Goal: Task Accomplishment & Management: Manage account settings

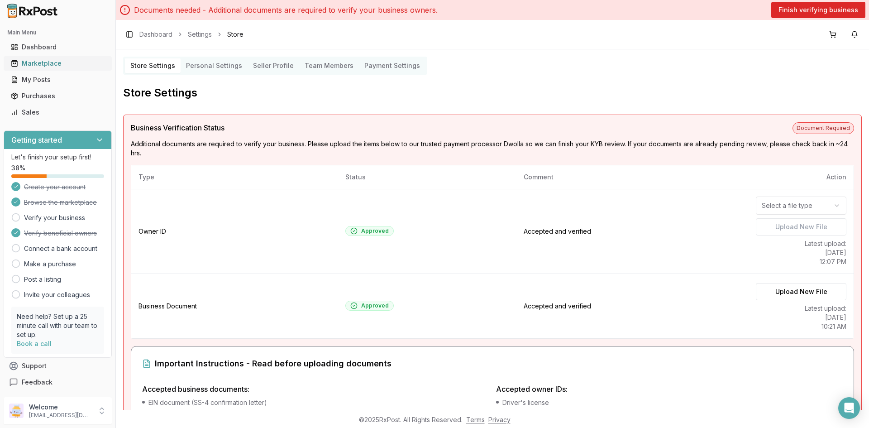
drag, startPoint x: 43, startPoint y: 62, endPoint x: 67, endPoint y: 56, distance: 24.6
click at [43, 62] on div "Marketplace" at bounding box center [58, 63] width 94 height 9
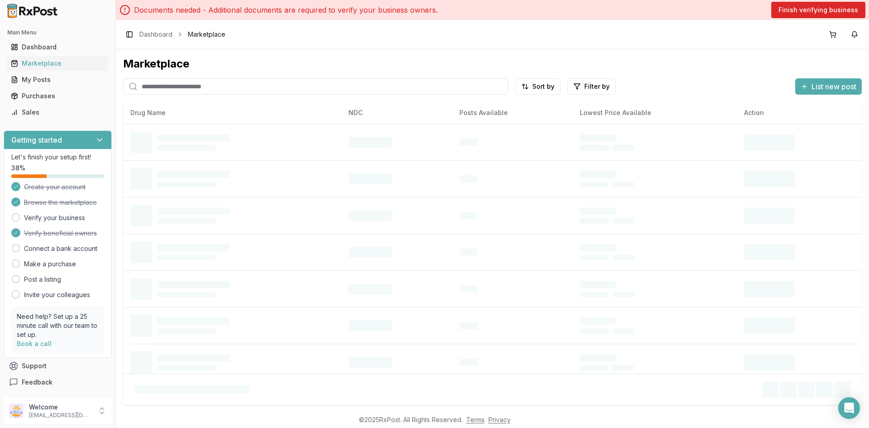
click at [217, 86] on input "search" at bounding box center [315, 86] width 385 height 16
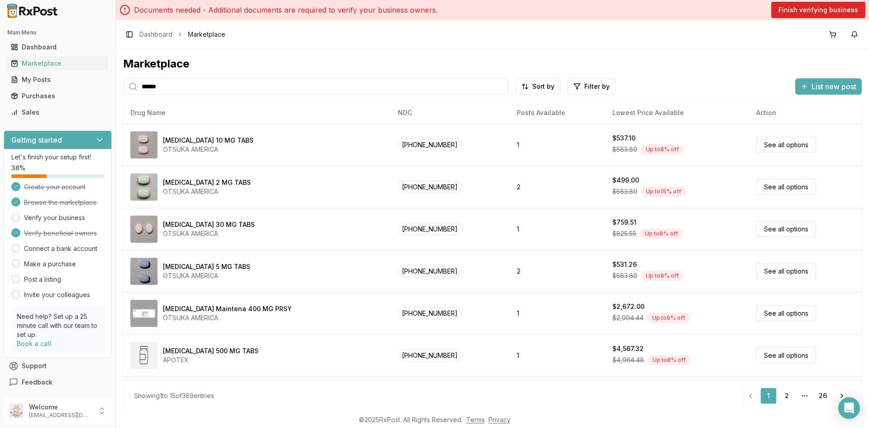
type input "*******"
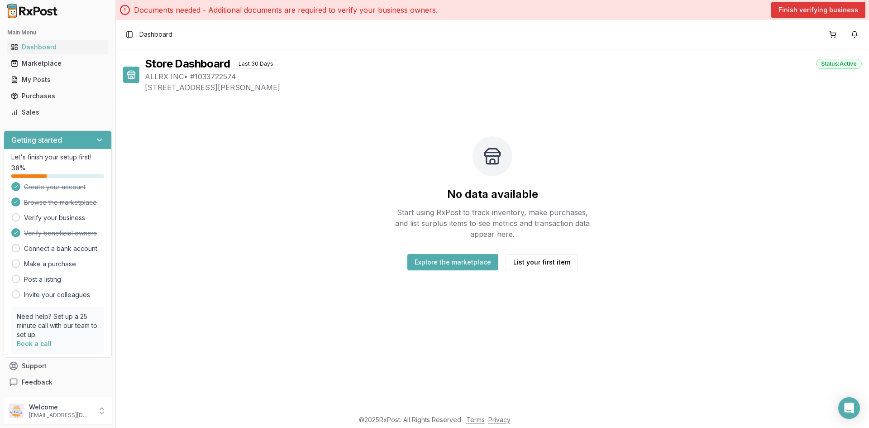
click at [791, 10] on button "Finish verifying business" at bounding box center [818, 10] width 94 height 16
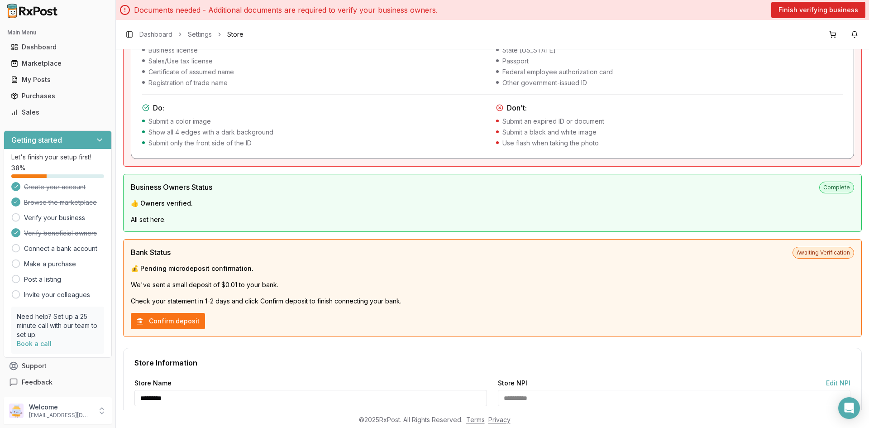
scroll to position [497, 0]
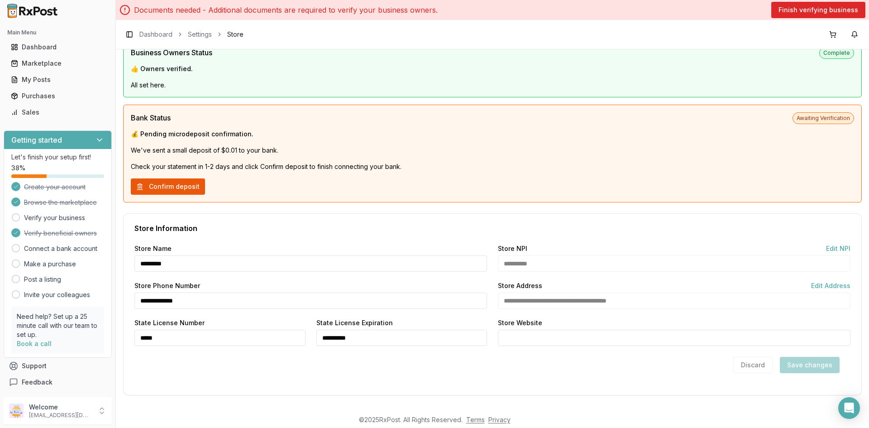
click at [144, 180] on button "Confirm deposit" at bounding box center [168, 186] width 74 height 16
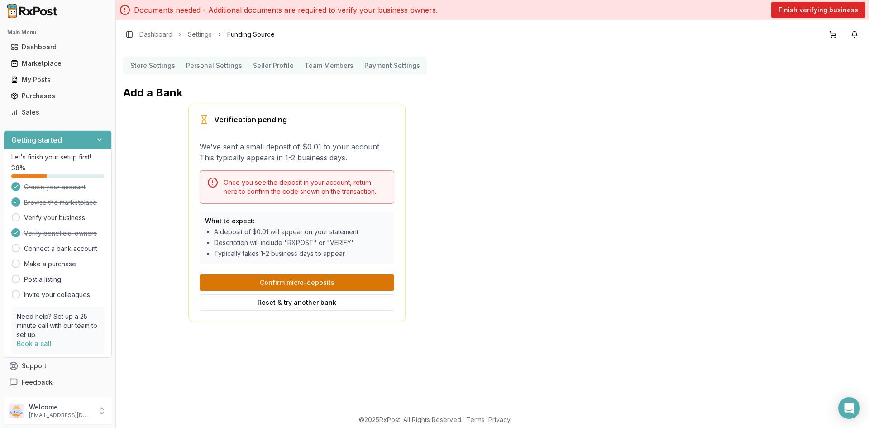
click at [291, 281] on button "Confirm micro-deposits" at bounding box center [297, 282] width 195 height 16
